Goal: Transaction & Acquisition: Purchase product/service

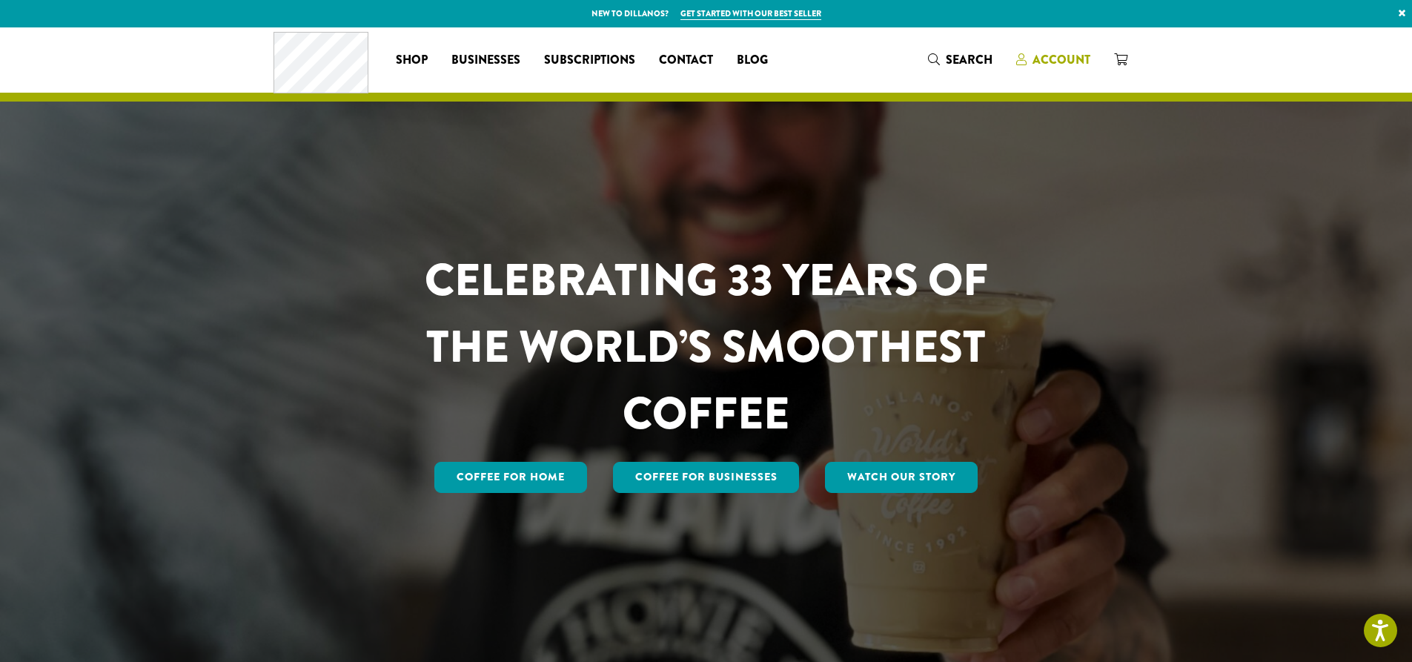
click at [1062, 56] on span "Account" at bounding box center [1062, 59] width 58 height 17
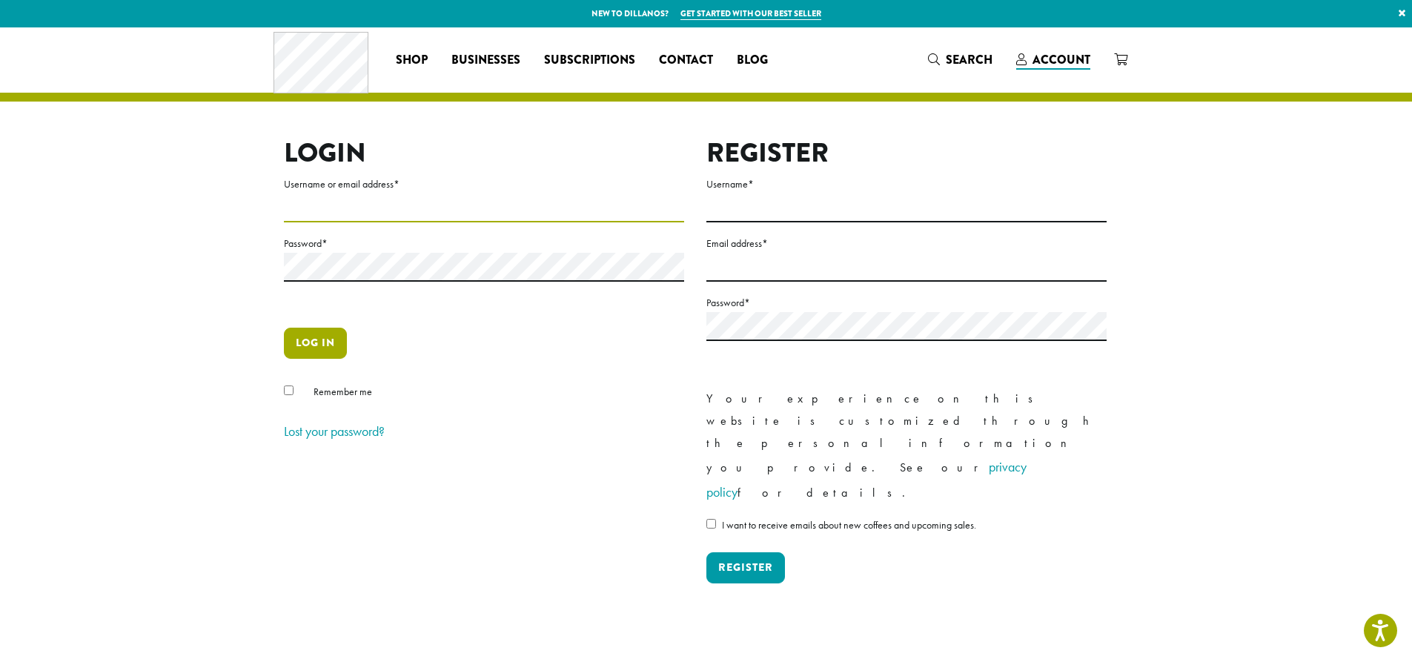
type input "**********"
click at [329, 340] on button "Log in" at bounding box center [315, 343] width 63 height 31
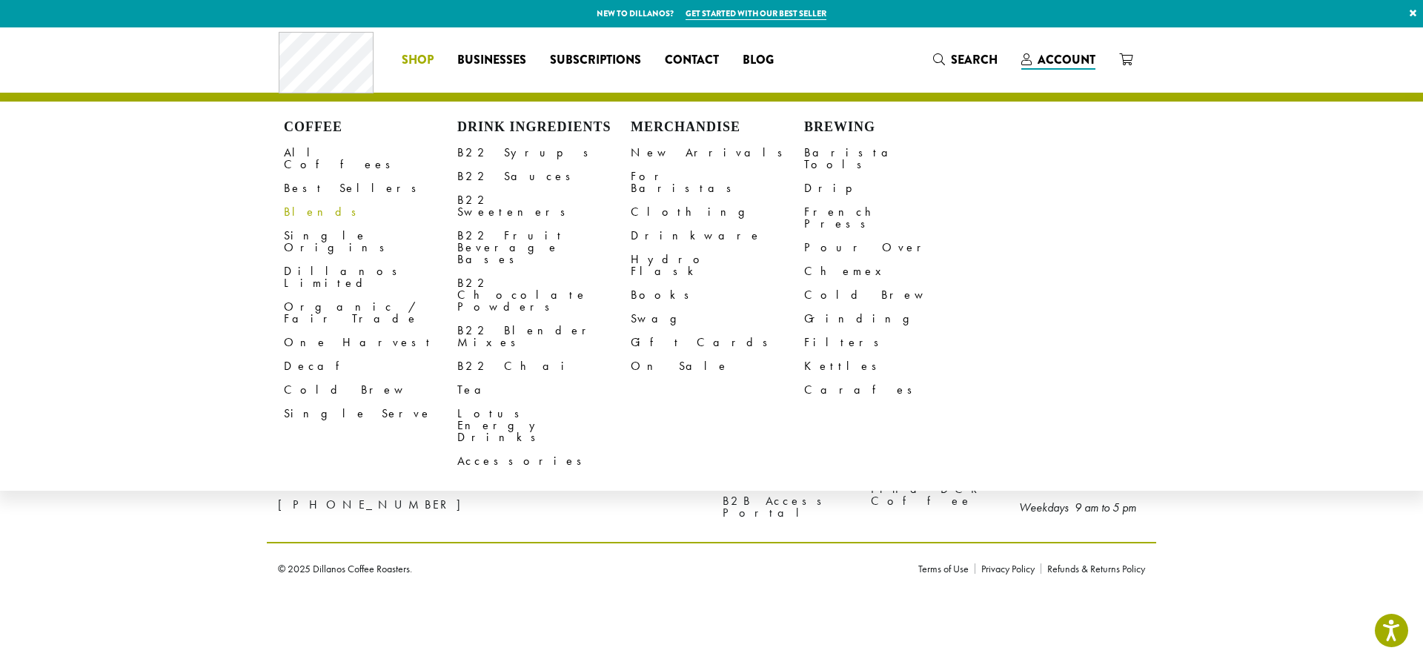
click at [307, 176] on link "Best Sellers" at bounding box center [370, 188] width 173 height 24
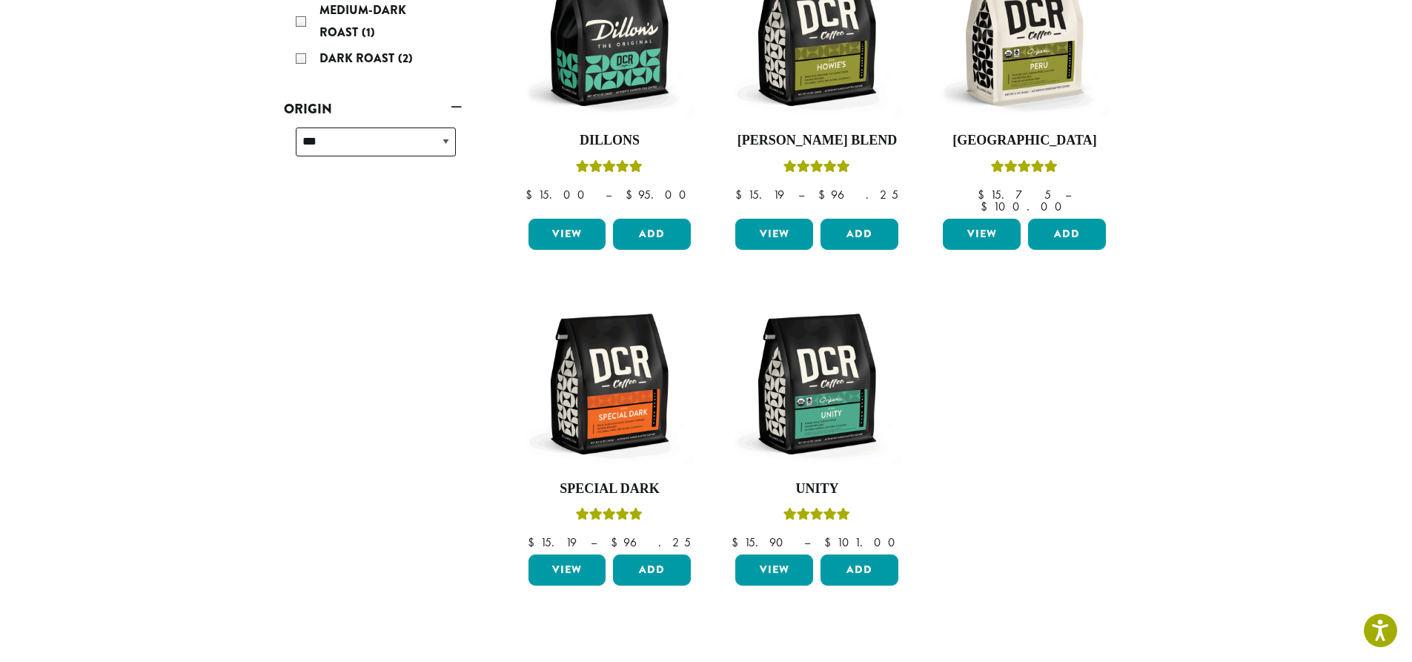
scroll to position [371, 0]
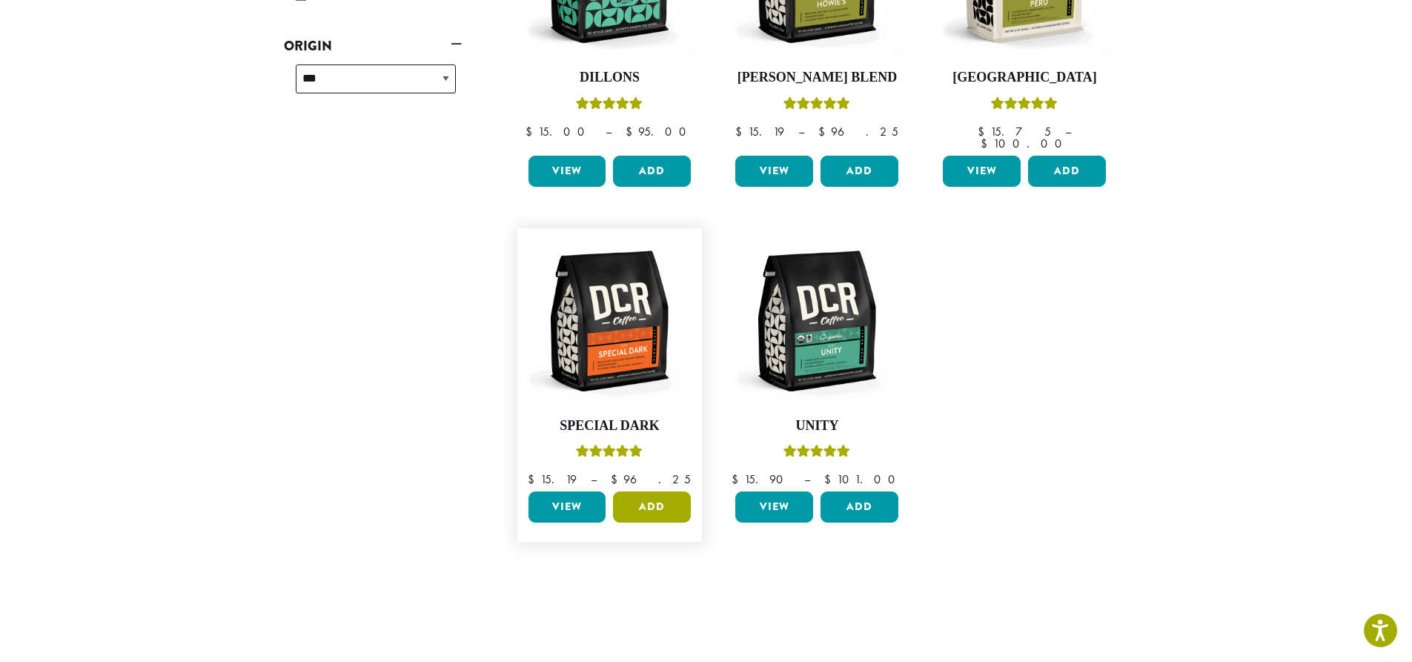
click at [651, 496] on button "Add" at bounding box center [652, 507] width 78 height 31
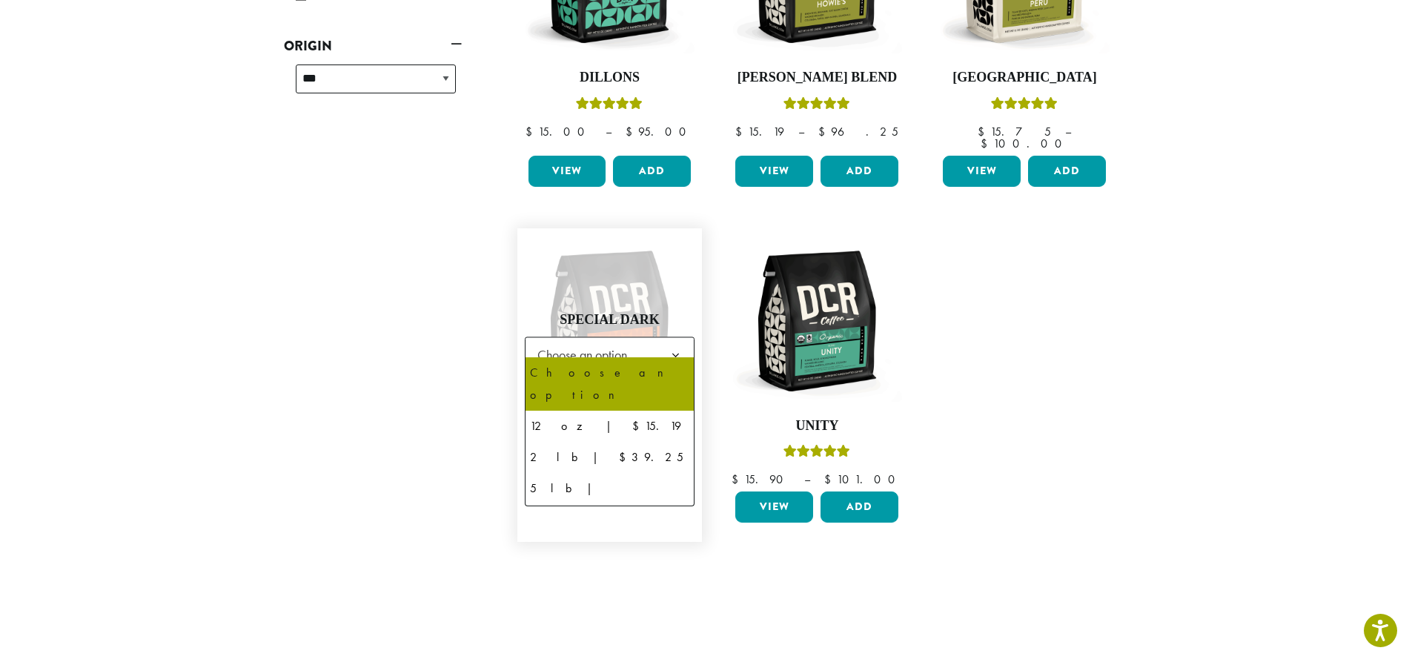
click at [686, 340] on b at bounding box center [676, 356] width 36 height 36
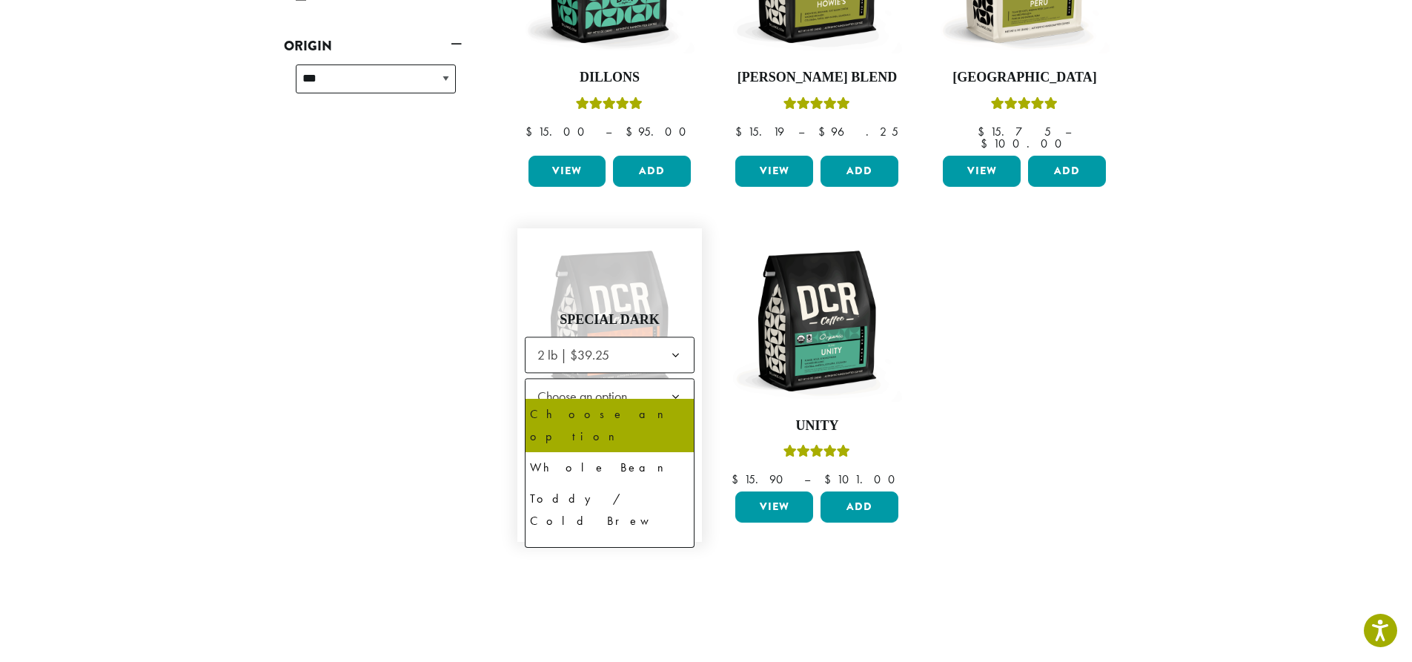
click at [678, 381] on b at bounding box center [676, 398] width 36 height 36
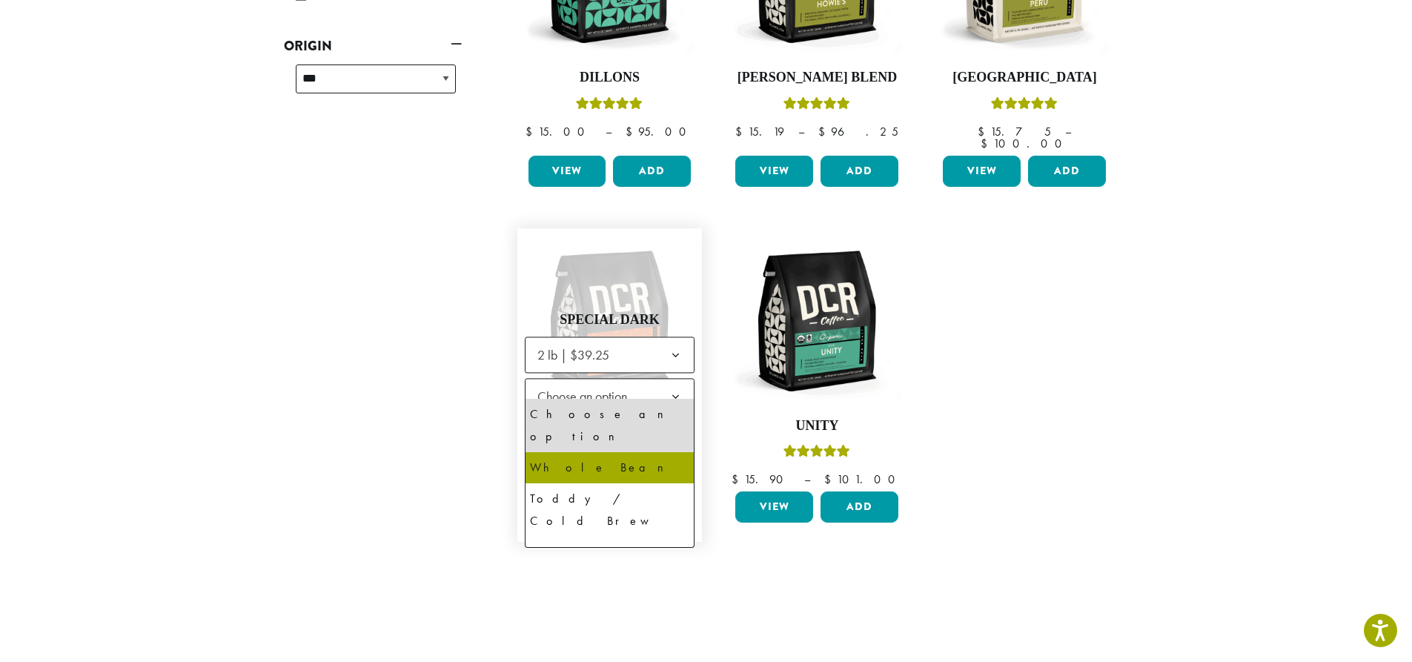
select select "**********"
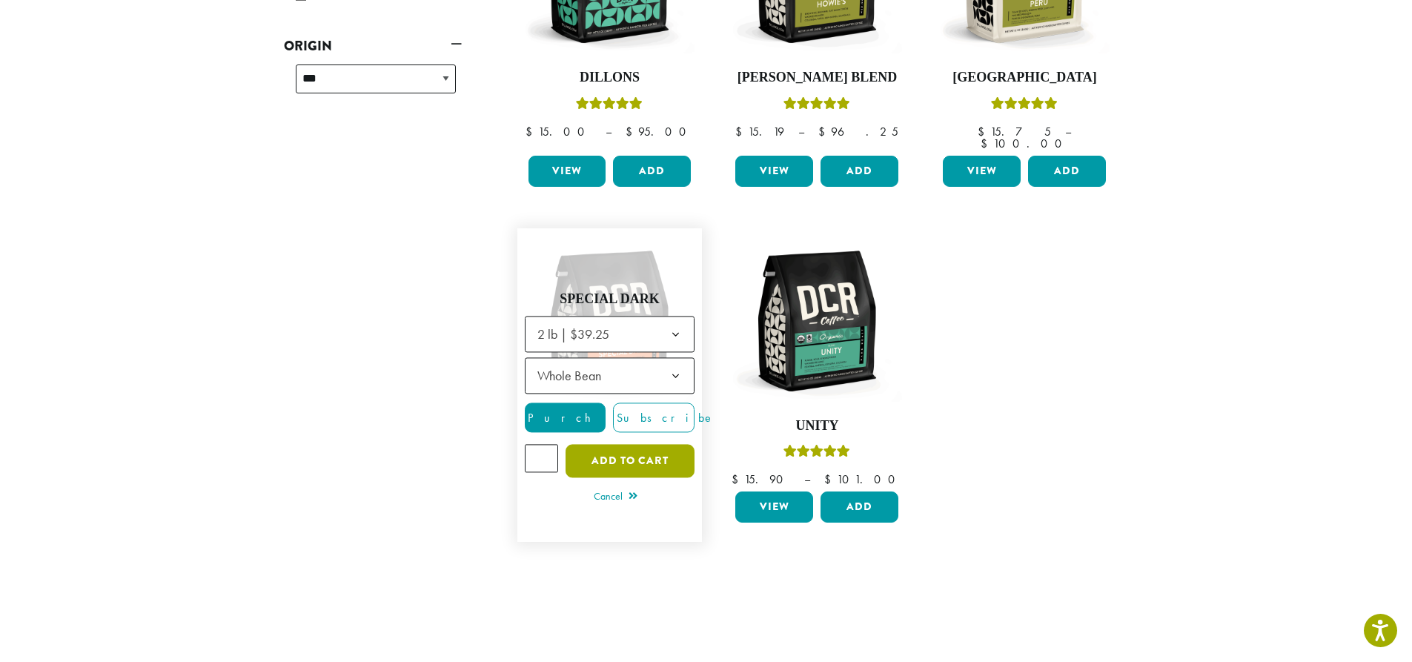
click at [635, 446] on button "Add to cart" at bounding box center [630, 461] width 129 height 33
click at [574, 411] on span "Purchase" at bounding box center [588, 419] width 125 height 16
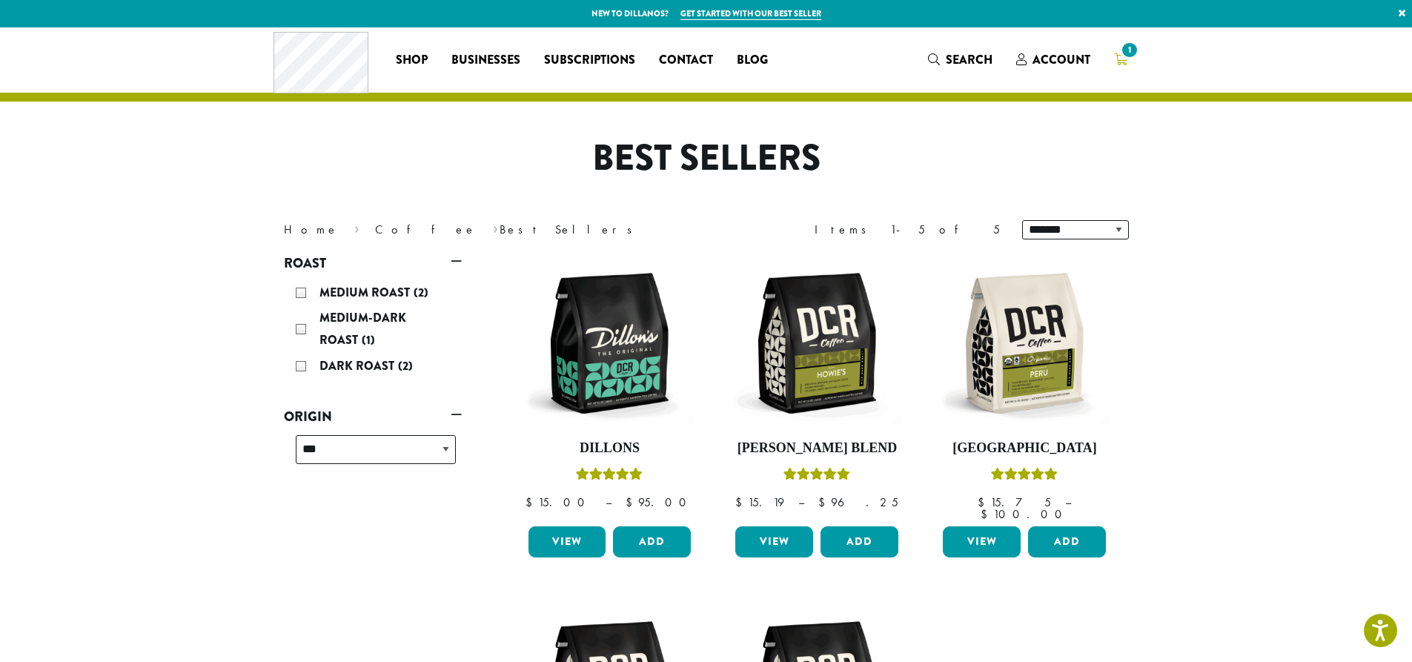
click at [1118, 53] on span "1" at bounding box center [1120, 60] width 13 height 19
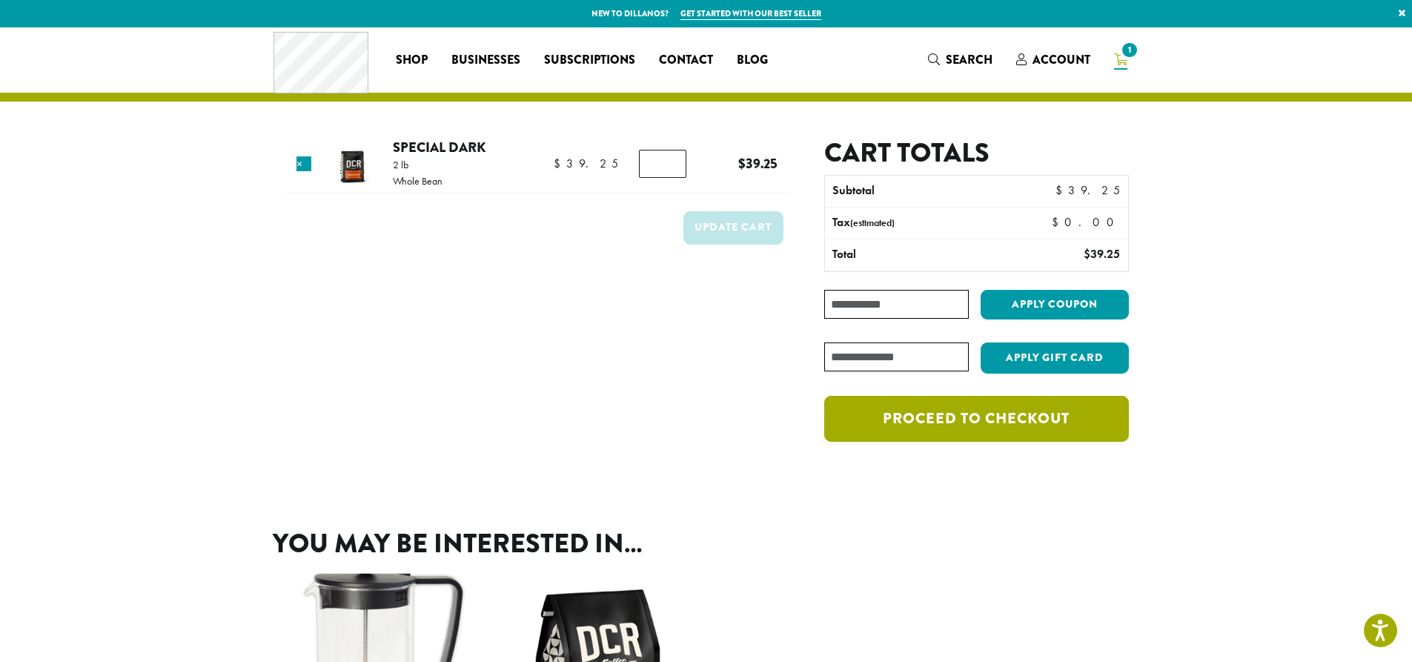
click at [987, 418] on link "Proceed to checkout" at bounding box center [976, 419] width 304 height 46
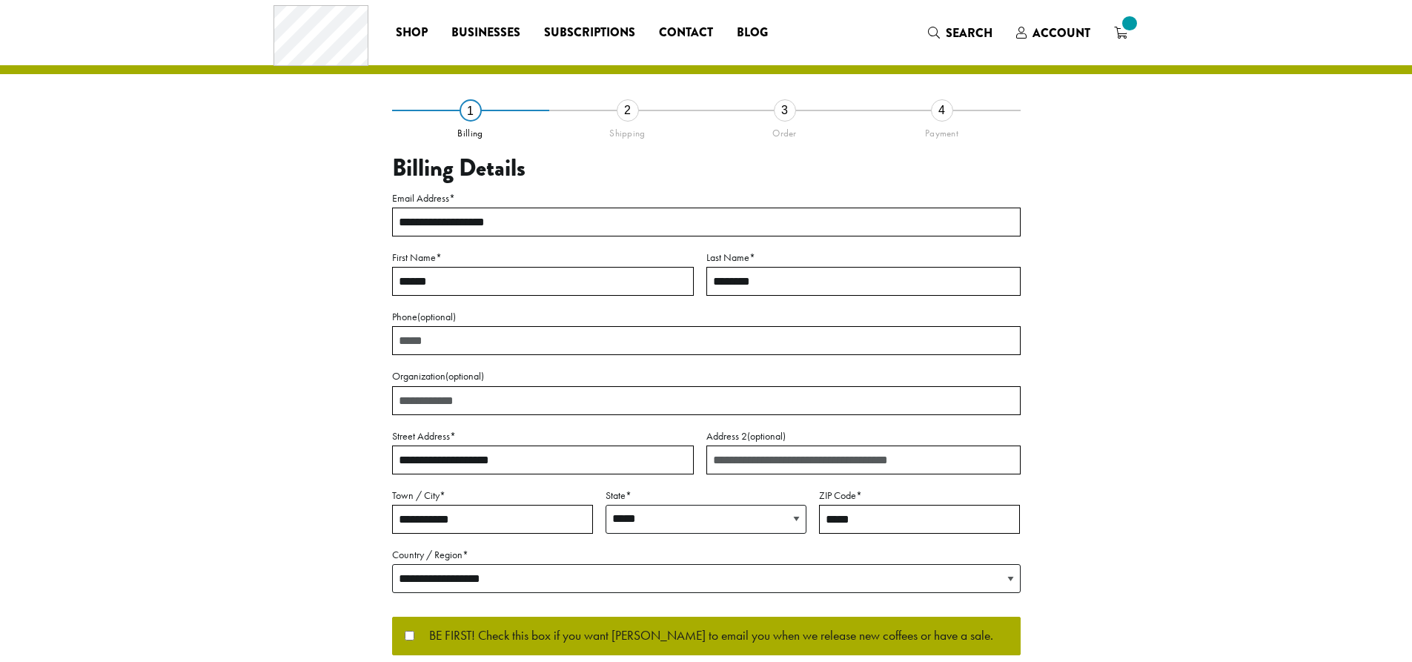
select select "**"
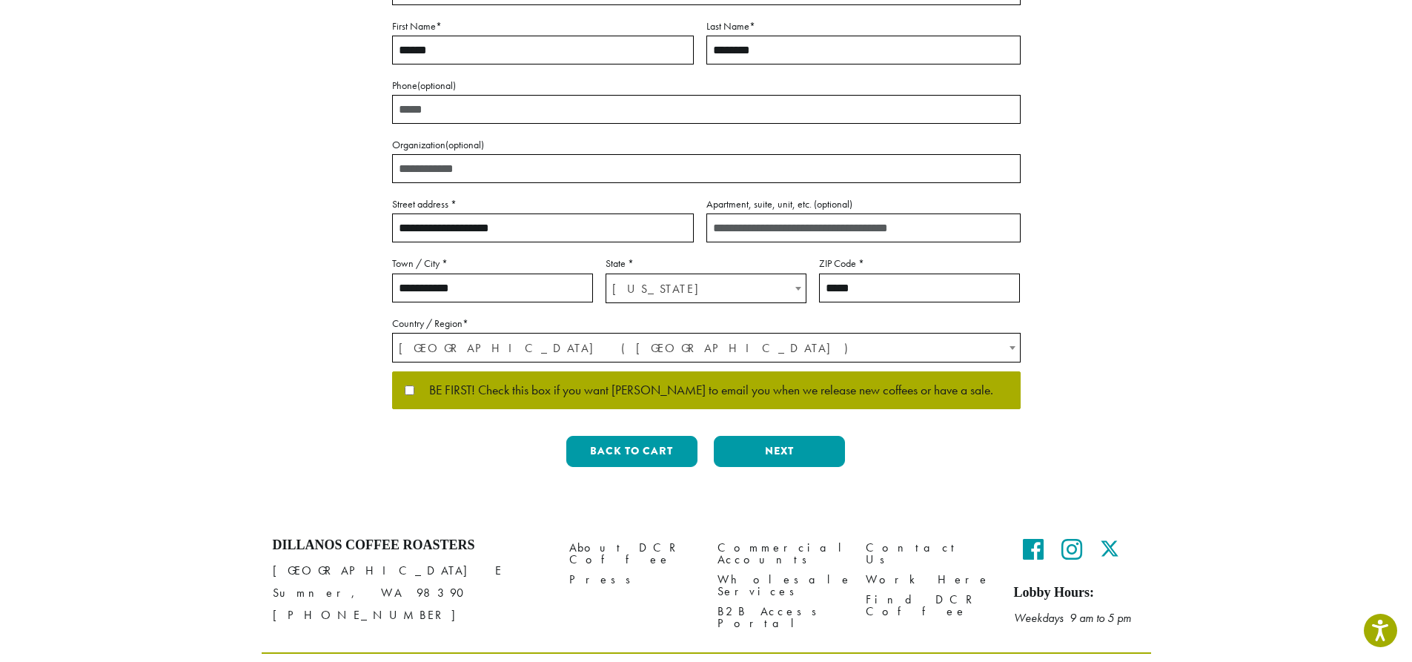
scroll to position [297, 0]
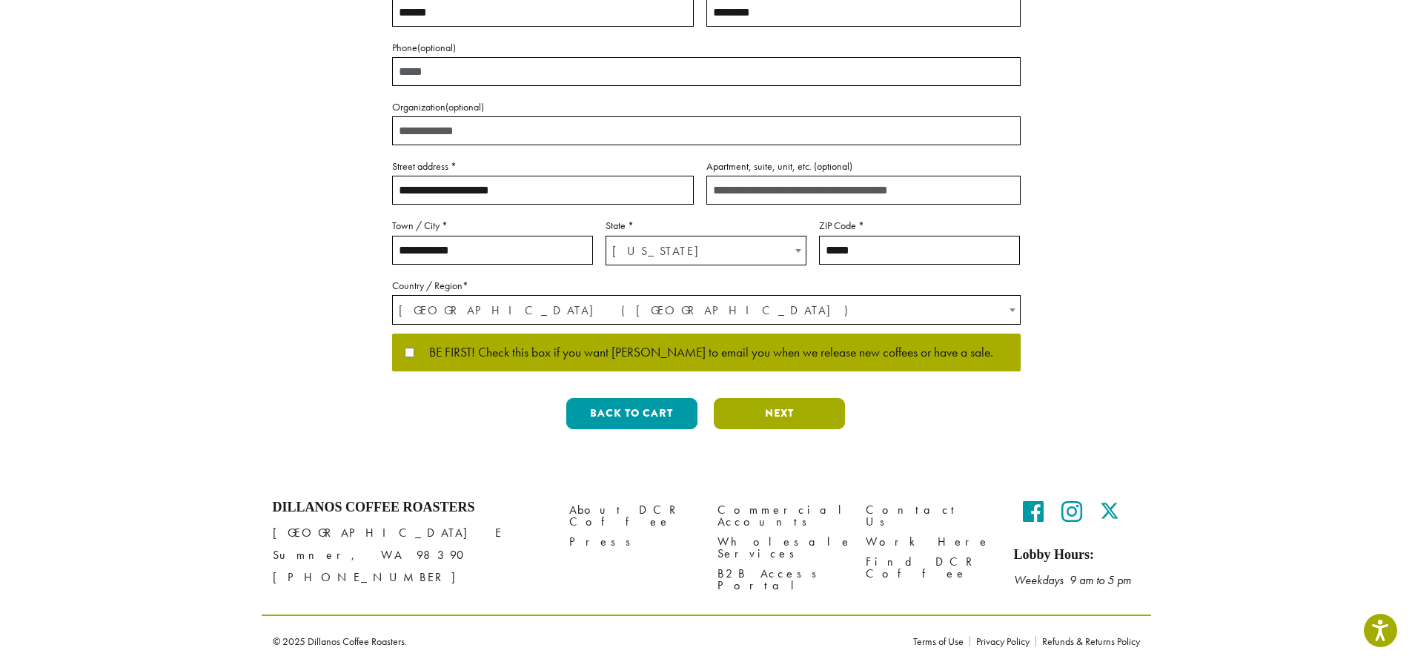
click at [780, 413] on button "Next" at bounding box center [779, 413] width 131 height 31
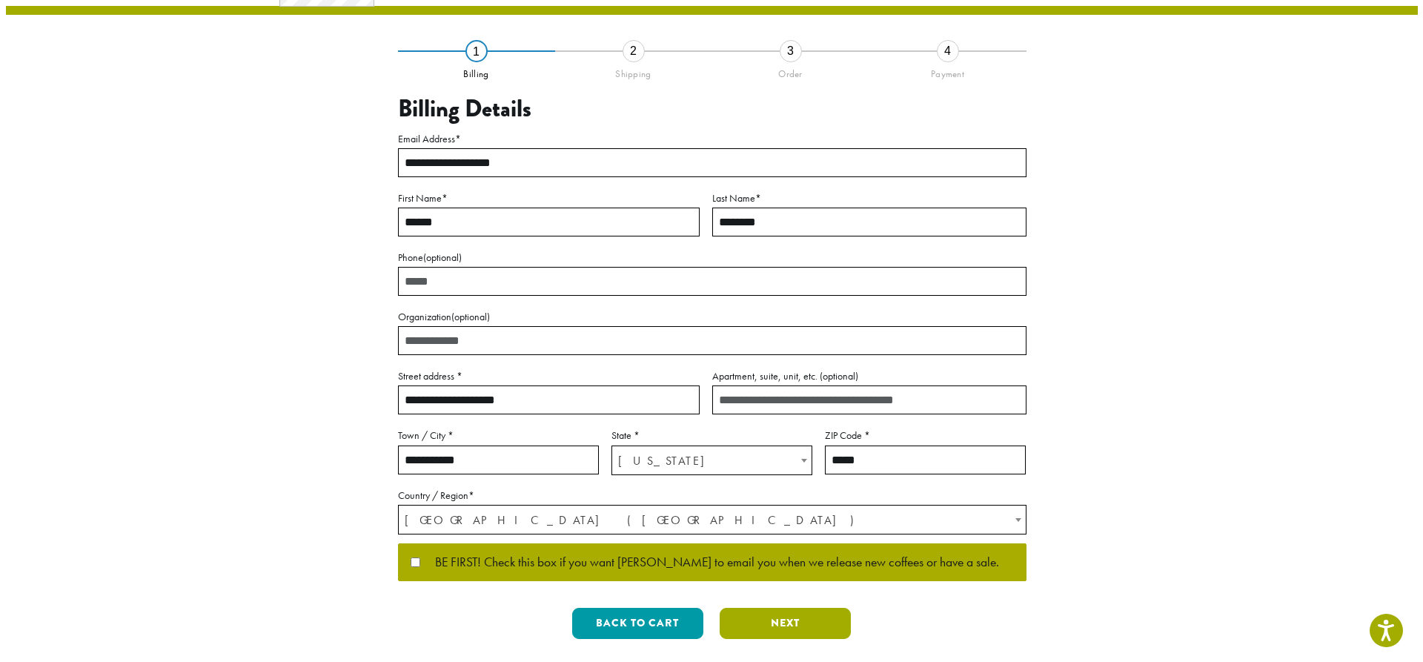
scroll to position [0, 0]
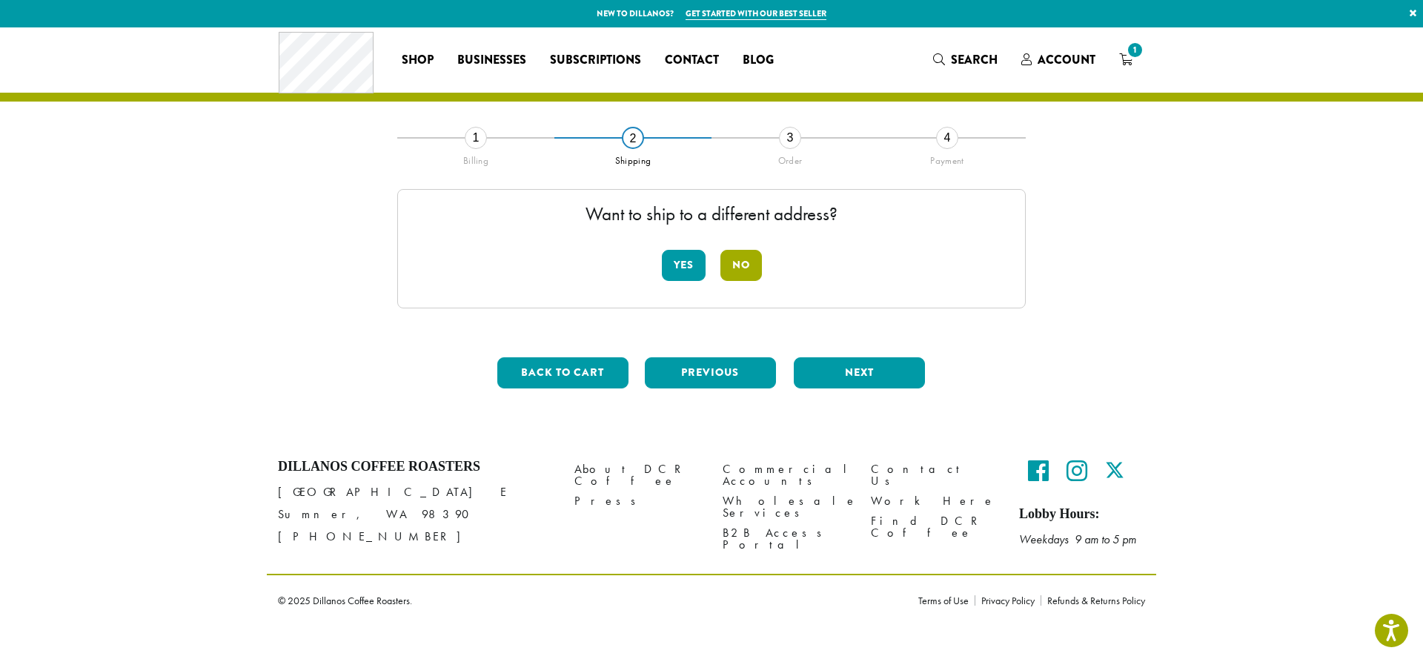
click at [747, 264] on button "No" at bounding box center [742, 265] width 42 height 31
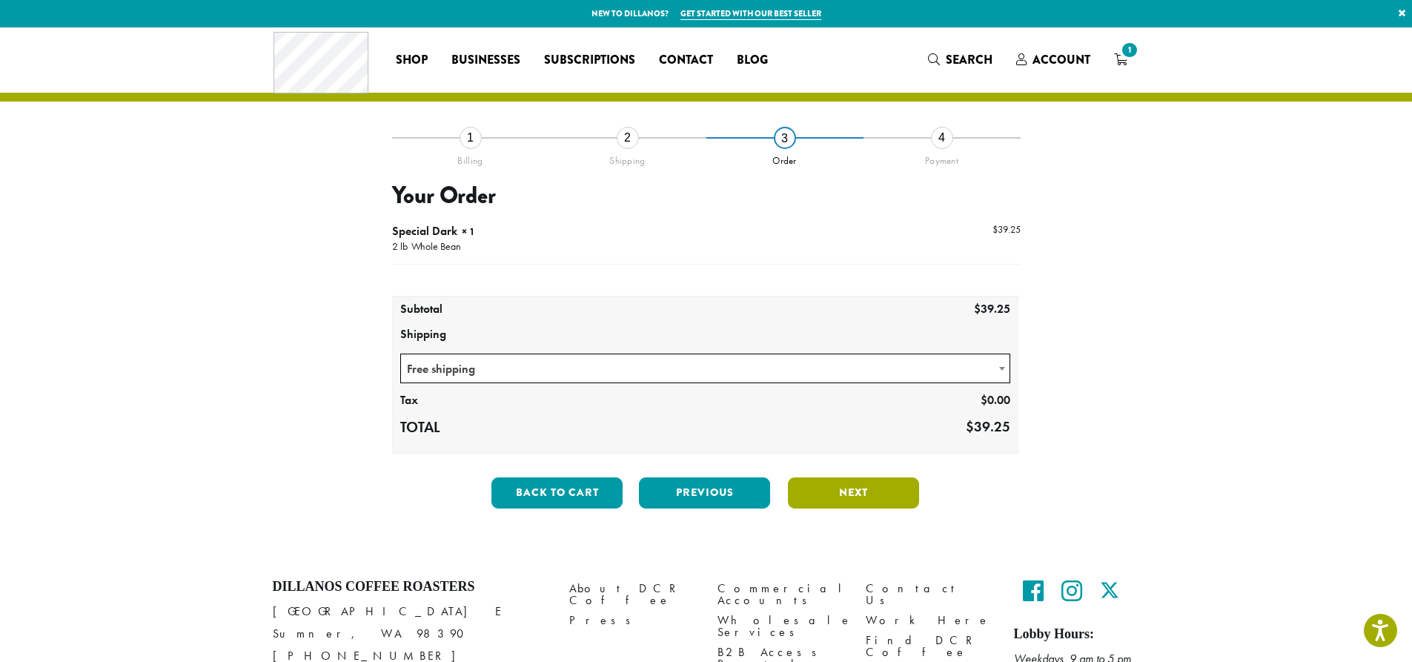
click at [842, 495] on button "Next" at bounding box center [853, 492] width 131 height 31
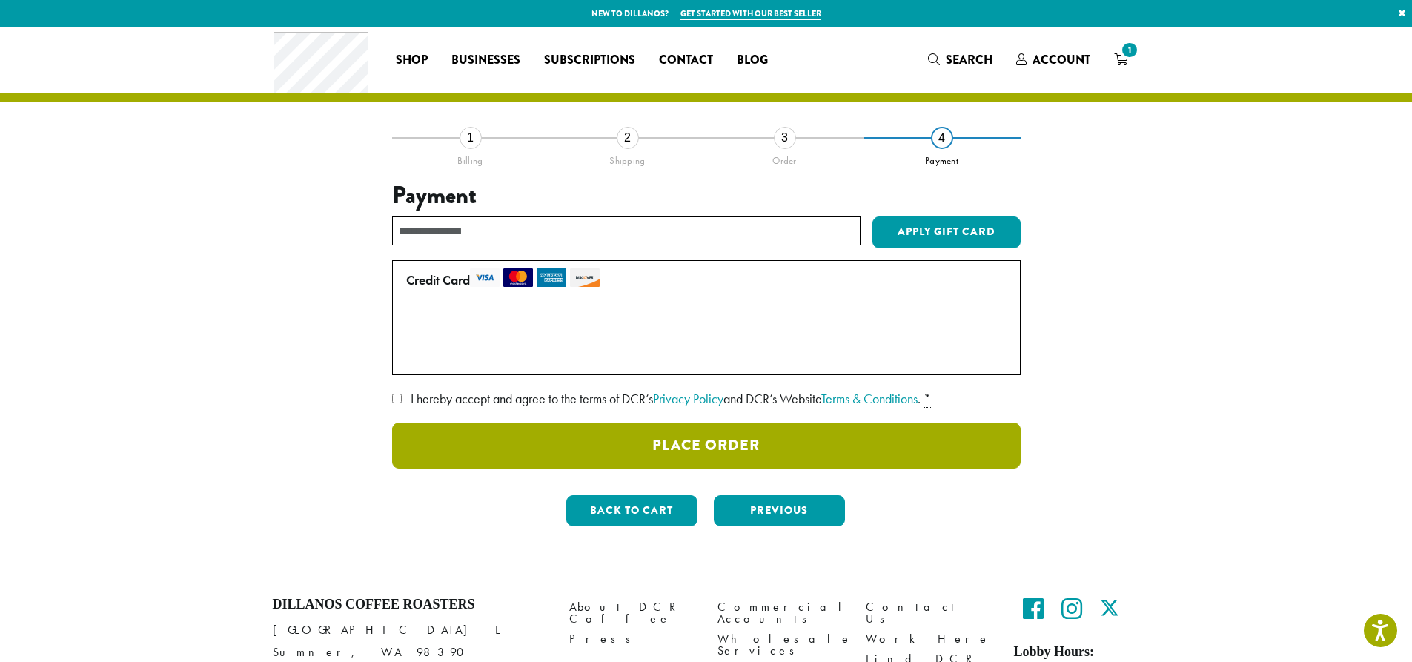
click at [709, 442] on button "Place Order" at bounding box center [706, 446] width 629 height 46
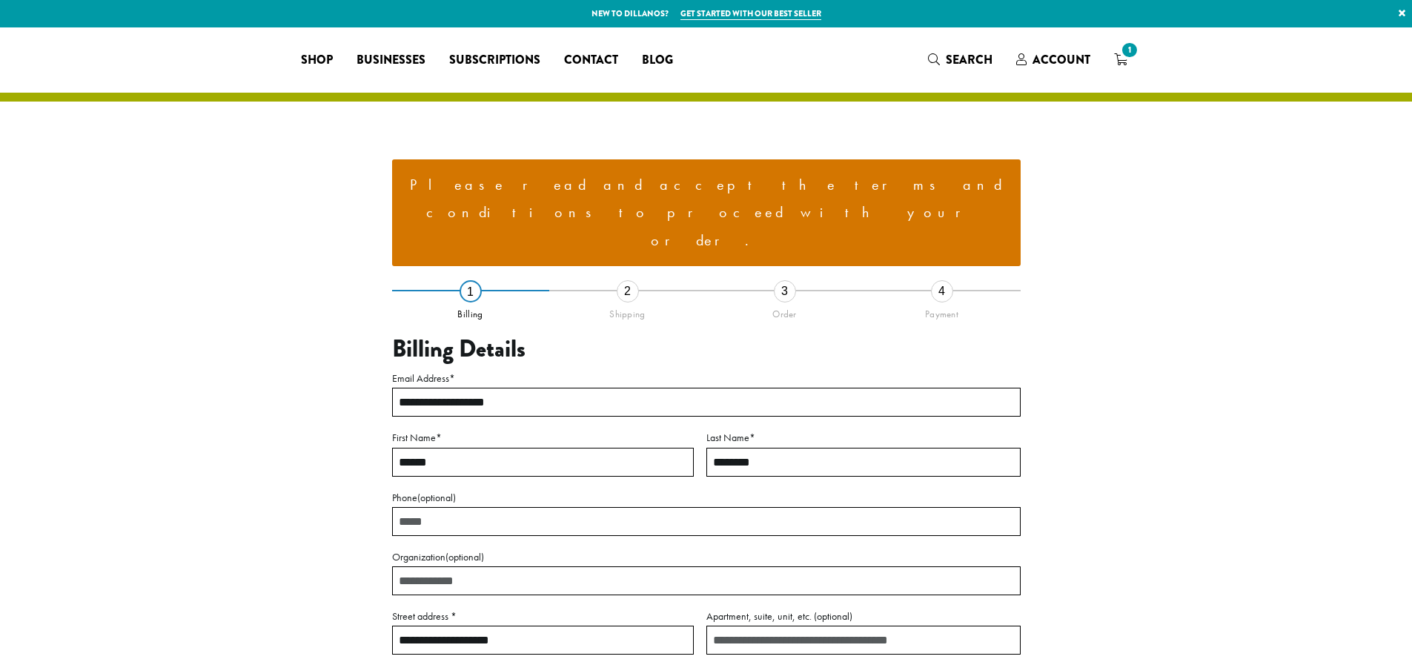
select select "**"
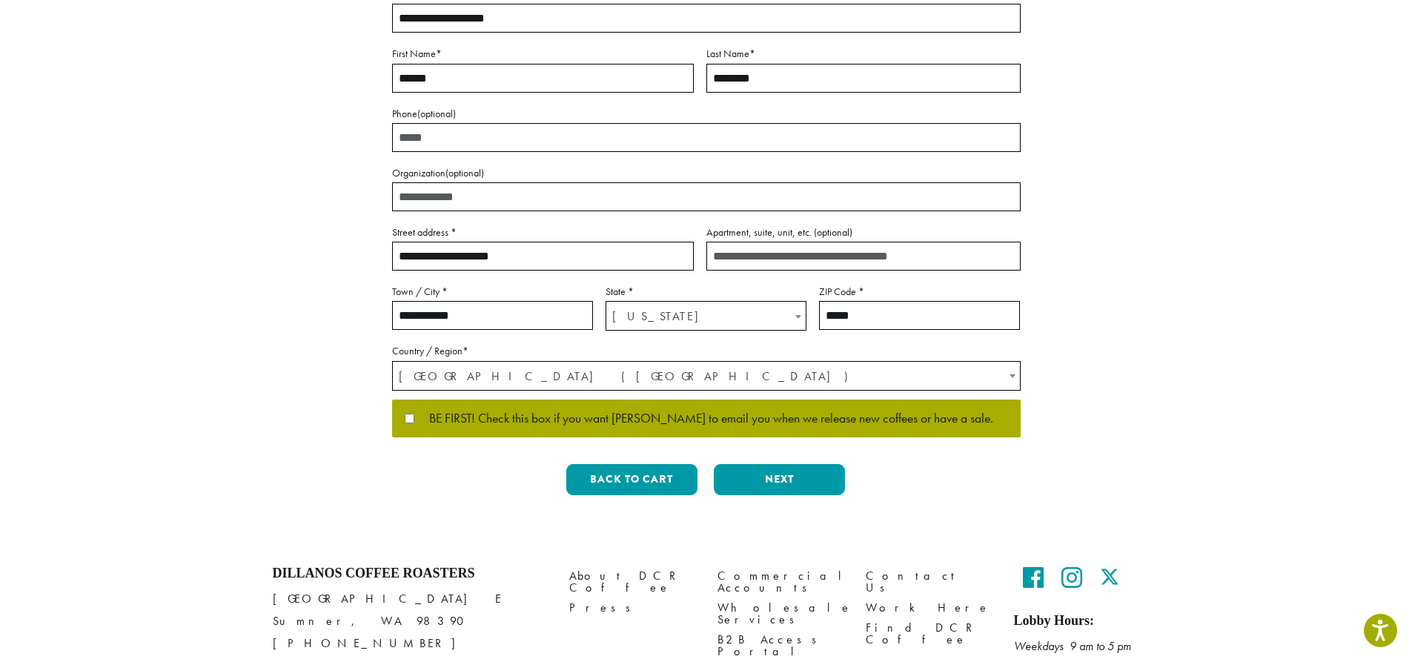
scroll to position [399, 0]
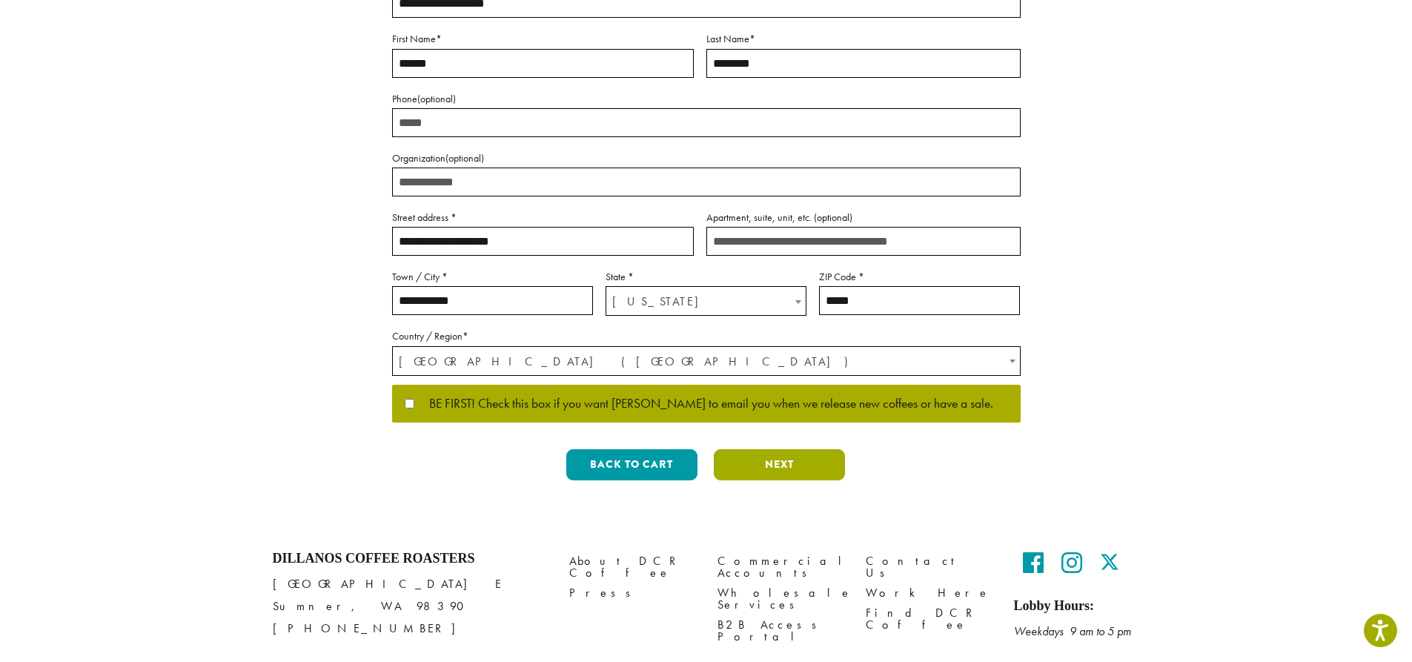
click at [782, 449] on button "Next" at bounding box center [779, 464] width 131 height 31
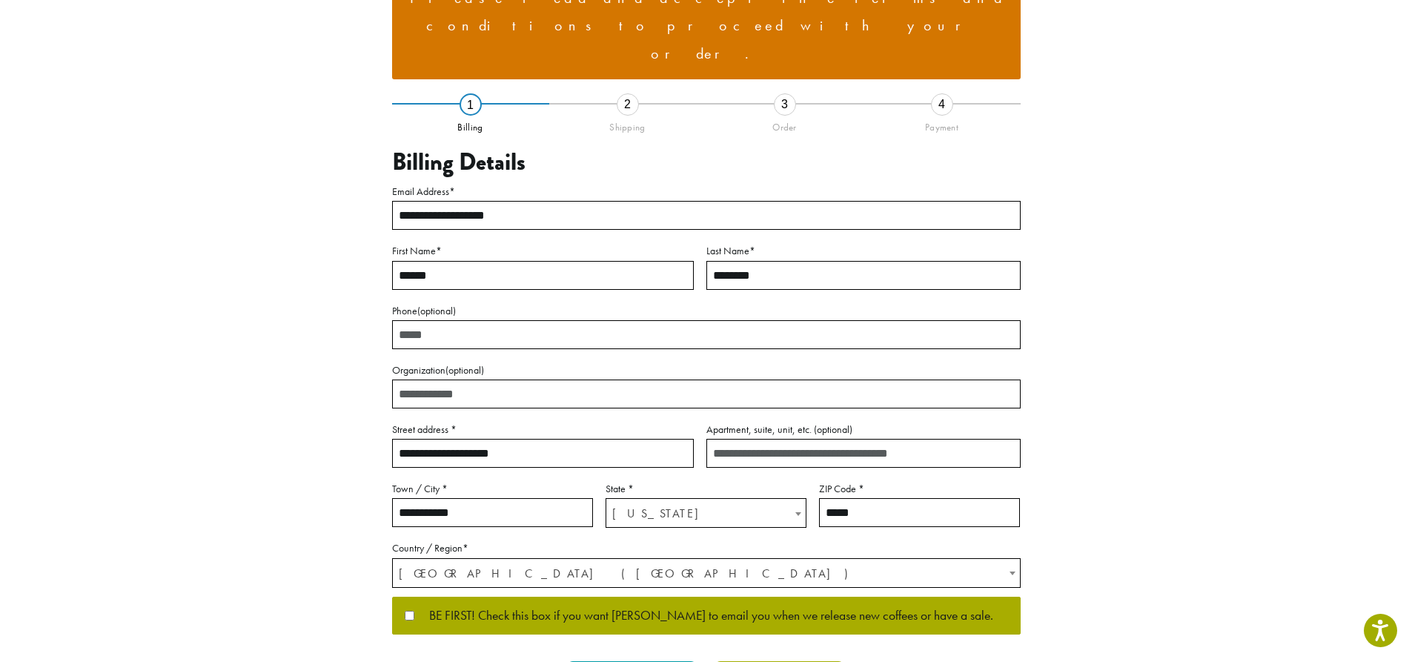
scroll to position [62, 0]
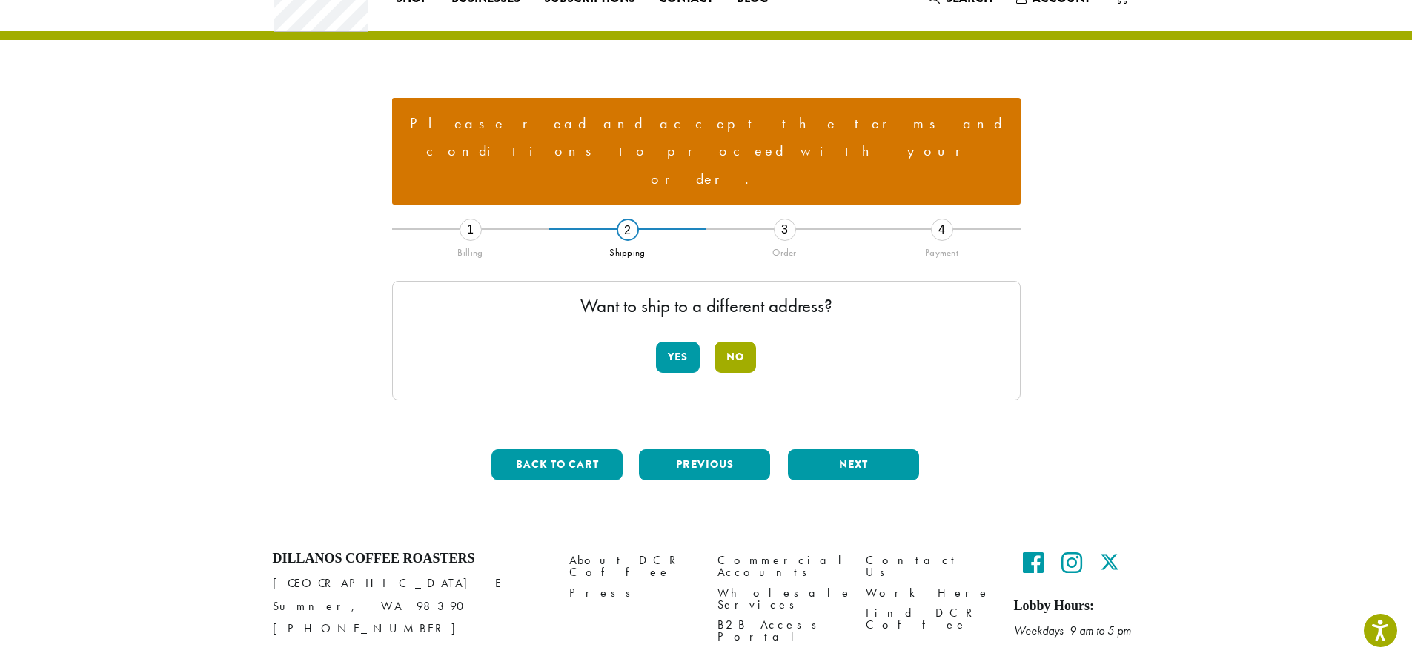
click at [740, 342] on button "No" at bounding box center [736, 357] width 42 height 31
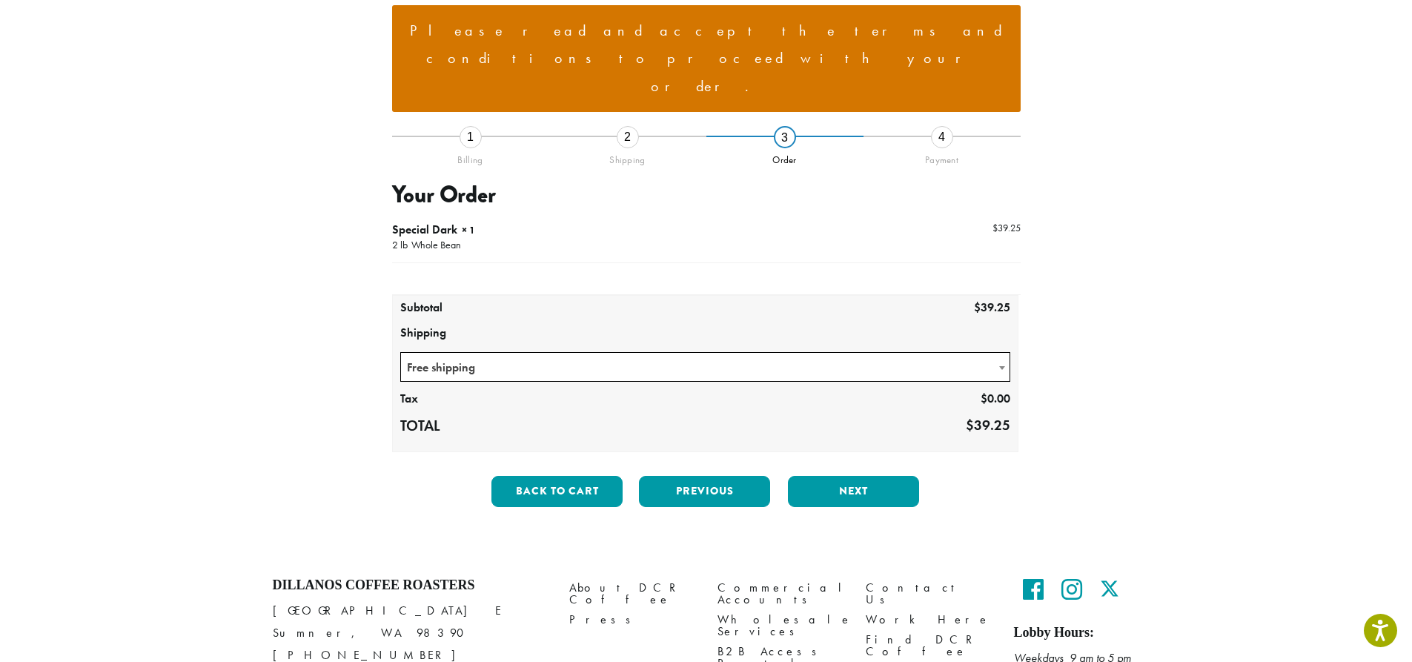
scroll to position [181, 0]
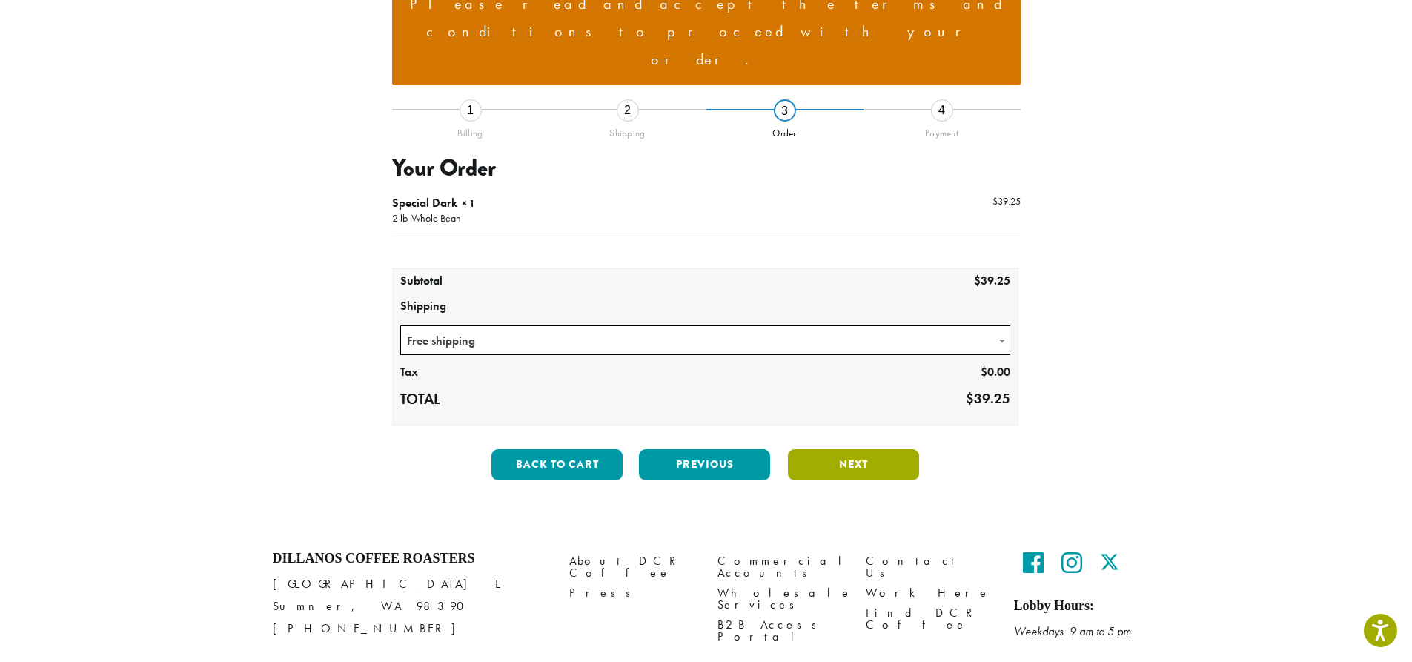
click at [870, 449] on button "Next" at bounding box center [853, 464] width 131 height 31
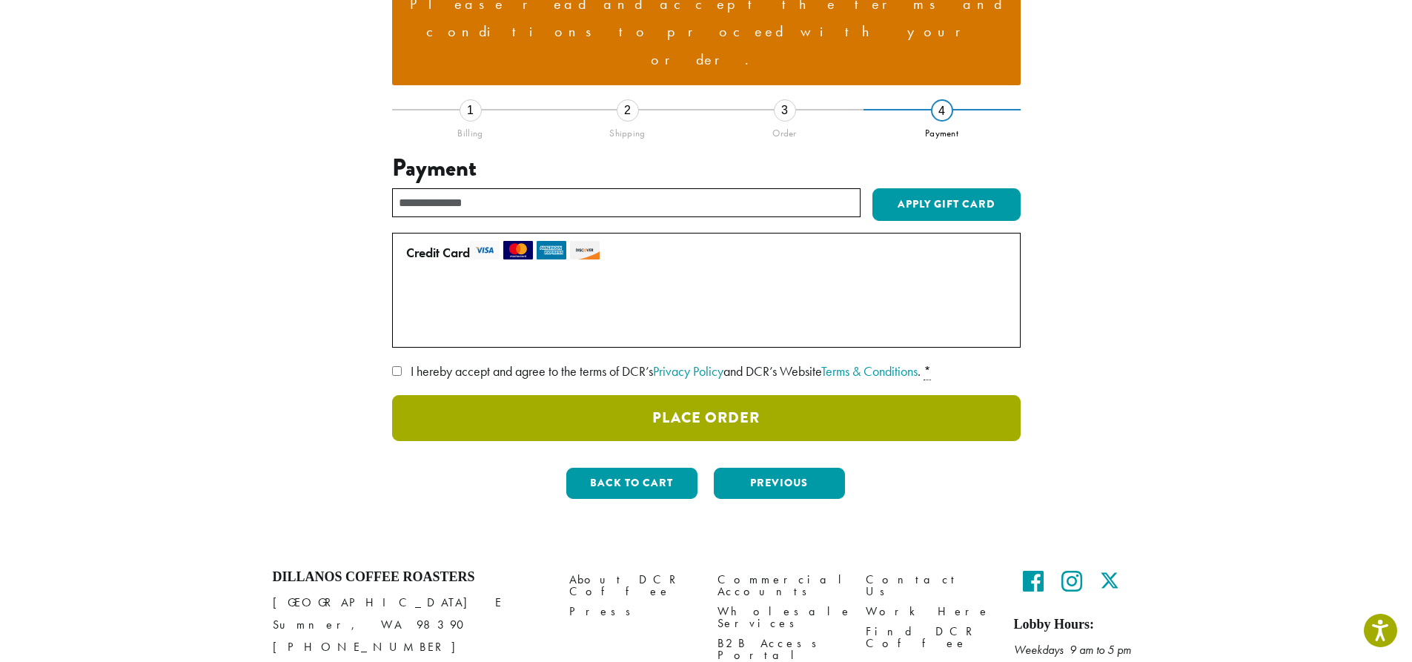
click at [707, 395] on button "Place Order" at bounding box center [706, 418] width 629 height 46
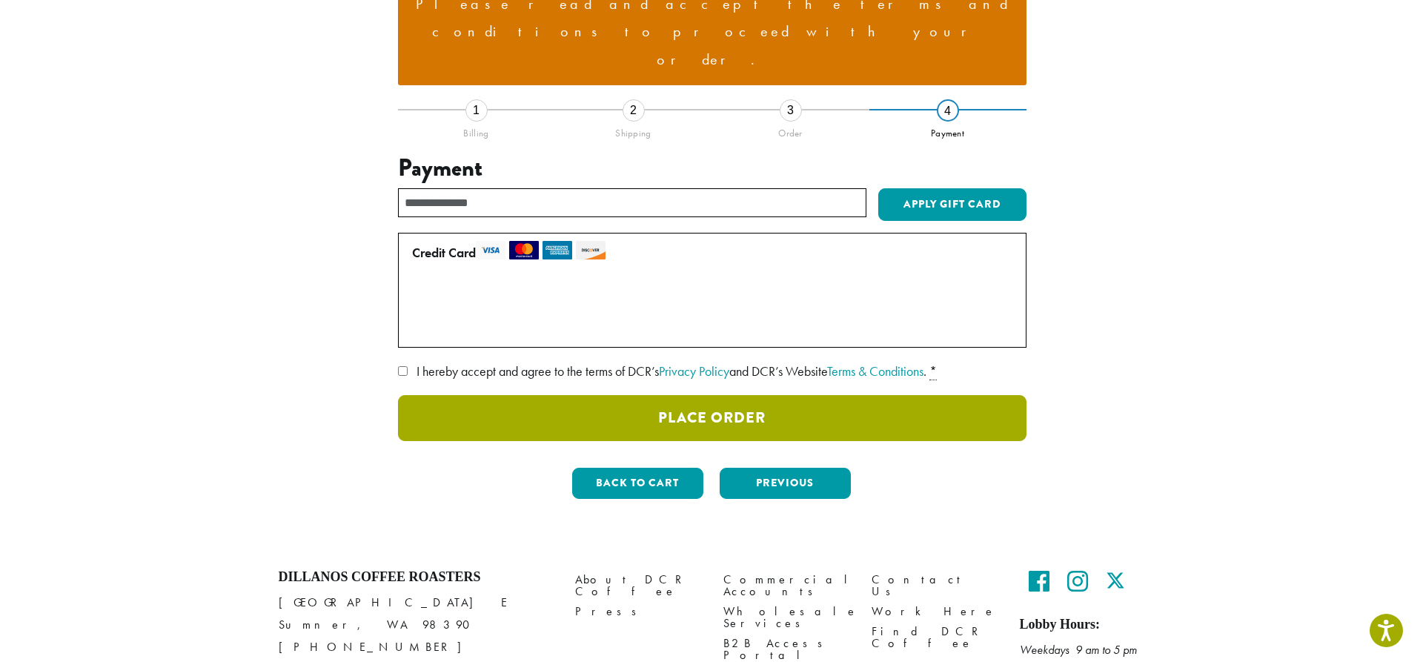
scroll to position [102, 0]
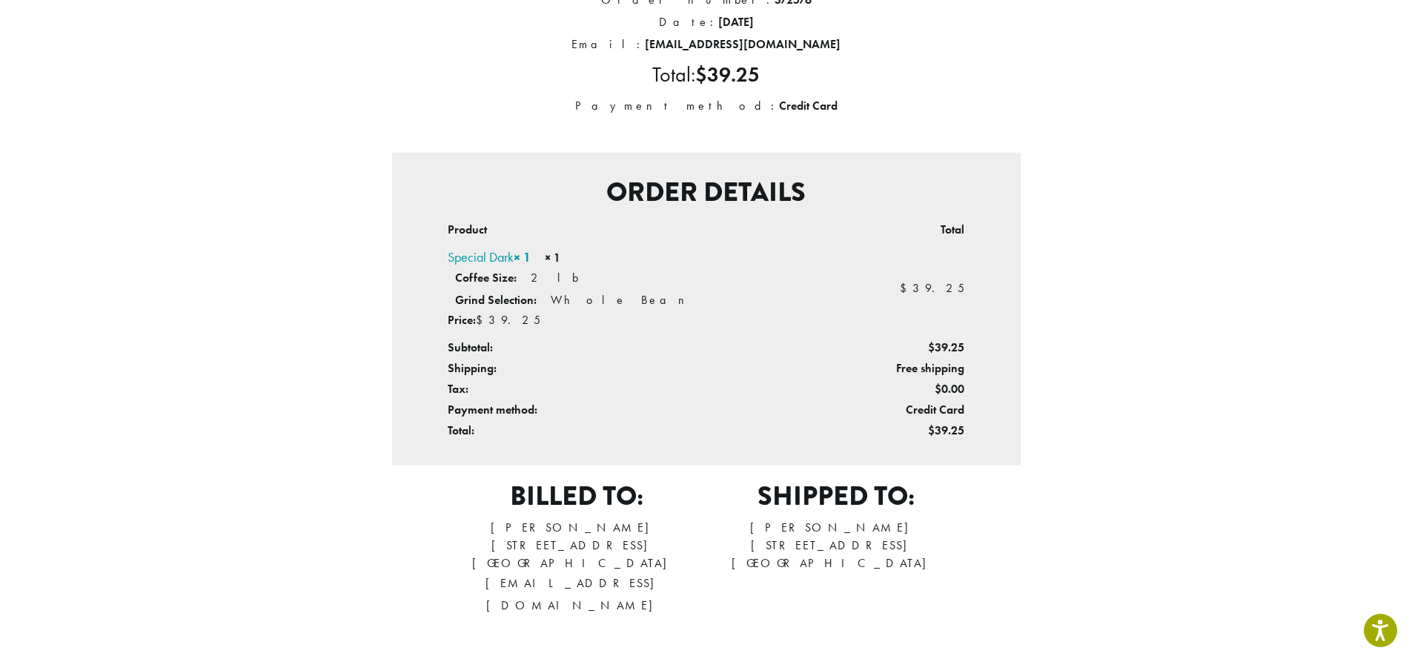
scroll to position [74, 0]
